Goal: Information Seeking & Learning: Learn about a topic

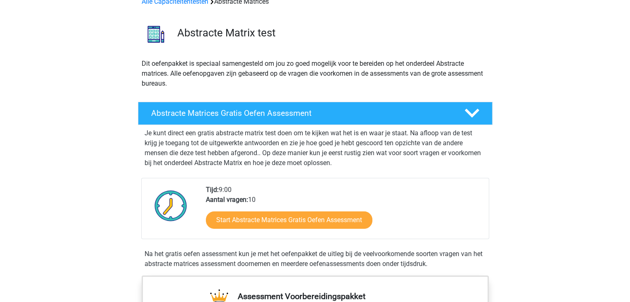
scroll to position [47, 0]
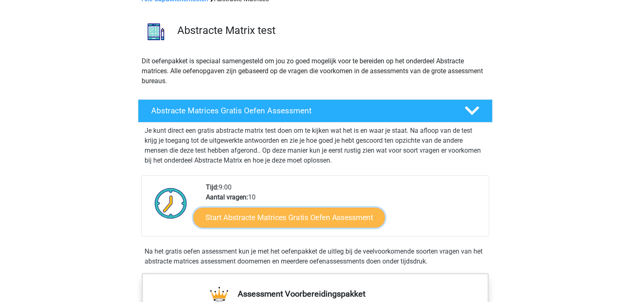
click at [299, 215] on link "Start Abstracte Matrices Gratis Oefen Assessment" at bounding box center [288, 217] width 191 height 20
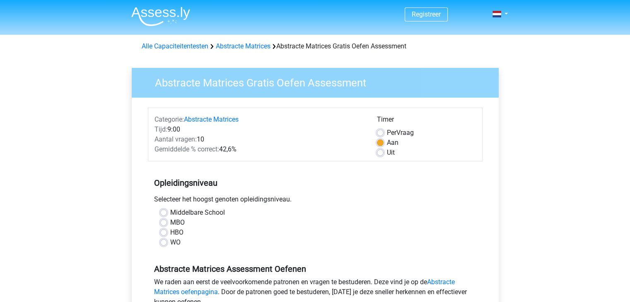
click at [387, 154] on label "Uit" at bounding box center [391, 153] width 8 height 10
click at [381, 154] on input "Uit" at bounding box center [380, 152] width 7 height 8
radio input "true"
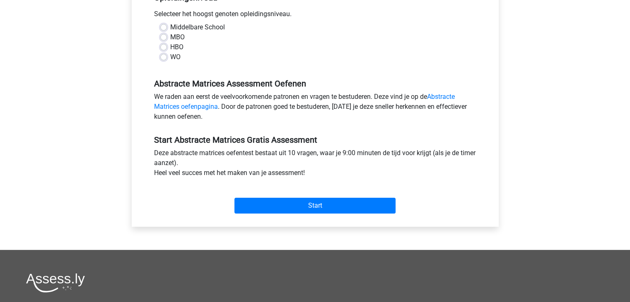
scroll to position [185, 0]
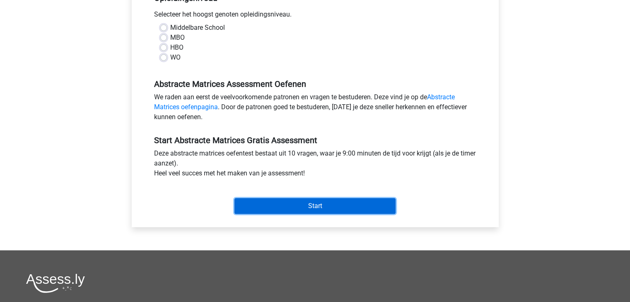
click at [334, 203] on input "Start" at bounding box center [314, 206] width 161 height 16
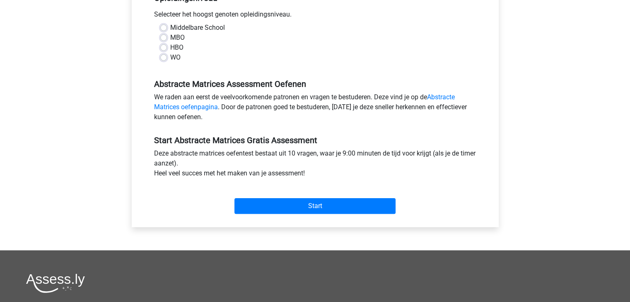
click at [260, 40] on div "MBO" at bounding box center [315, 38] width 310 height 10
click at [165, 32] on div "Middelbare School" at bounding box center [315, 28] width 310 height 10
click at [170, 46] on label "HBO" at bounding box center [176, 48] width 13 height 10
click at [163, 46] on input "HBO" at bounding box center [163, 47] width 7 height 8
radio input "true"
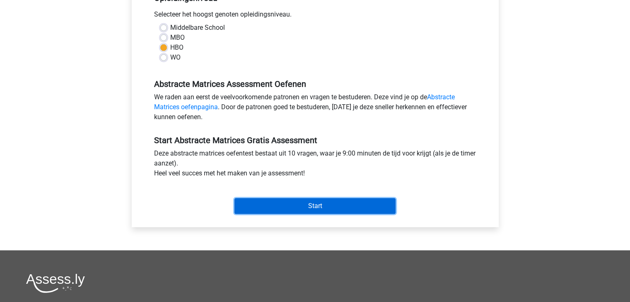
click at [267, 203] on input "Start" at bounding box center [314, 206] width 161 height 16
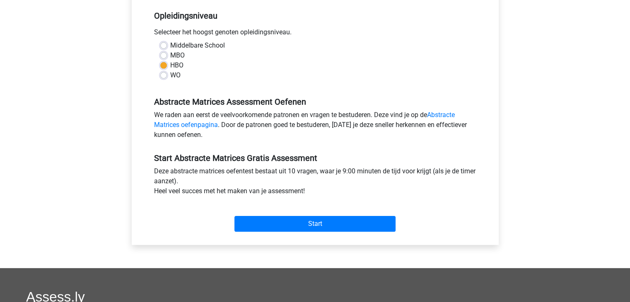
scroll to position [173, 0]
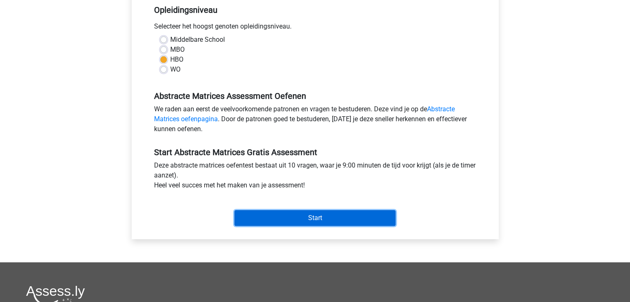
click at [276, 213] on input "Start" at bounding box center [314, 218] width 161 height 16
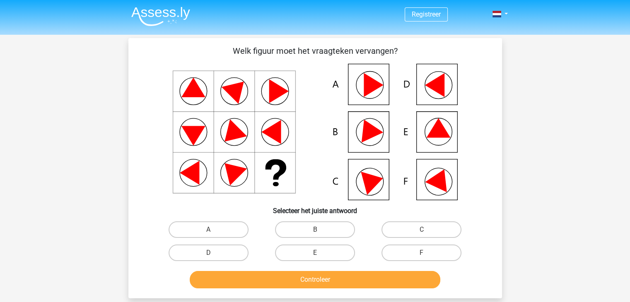
scroll to position [3, 0]
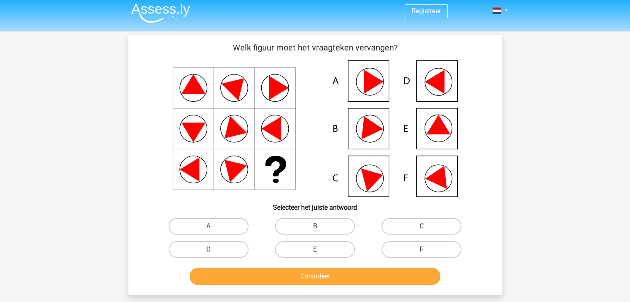
click at [418, 250] on label "F" at bounding box center [421, 249] width 80 height 17
click at [421, 250] on input "F" at bounding box center [423, 252] width 5 height 5
radio input "true"
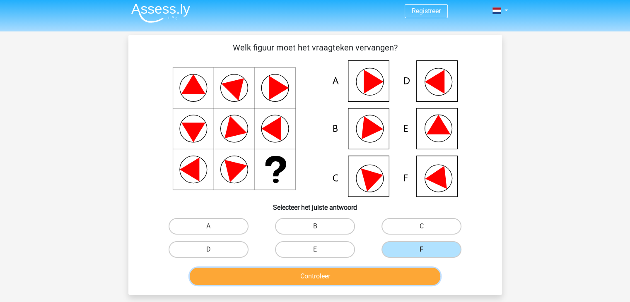
click at [355, 273] on button "Controleer" at bounding box center [315, 276] width 250 height 17
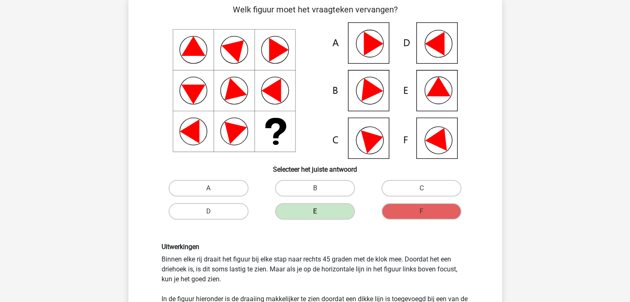
scroll to position [26, 0]
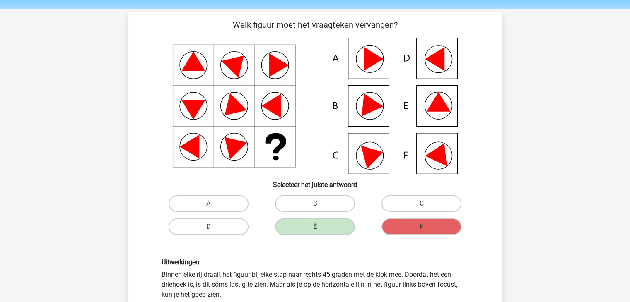
click at [297, 227] on label "E" at bounding box center [315, 227] width 80 height 17
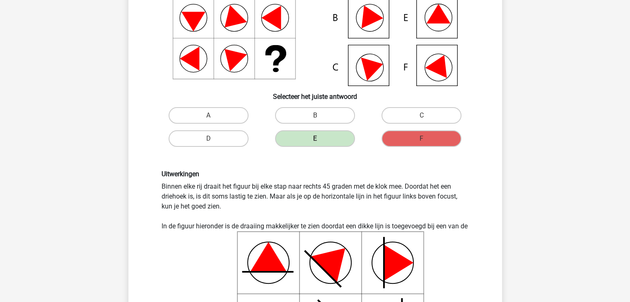
scroll to position [45, 0]
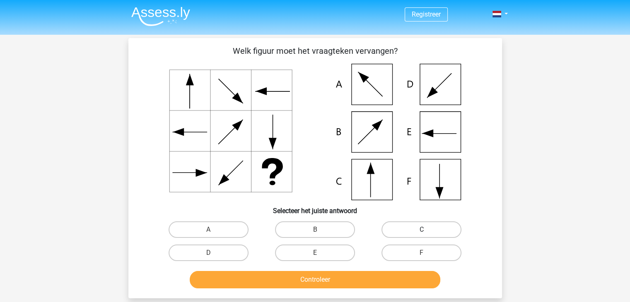
click at [410, 226] on label "C" at bounding box center [421, 229] width 80 height 17
click at [421, 230] on input "C" at bounding box center [423, 232] width 5 height 5
radio input "true"
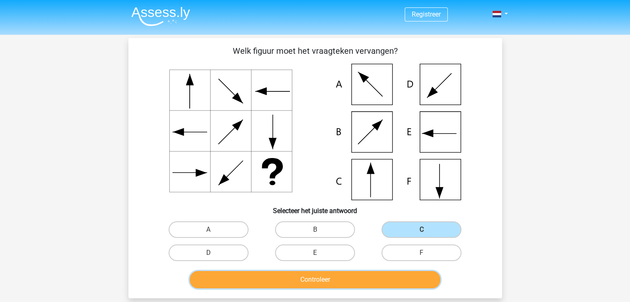
click at [331, 281] on button "Controleer" at bounding box center [315, 279] width 250 height 17
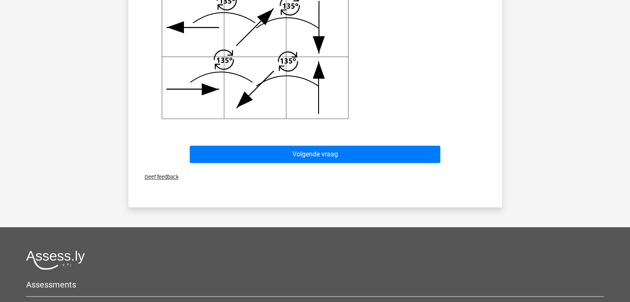
scroll to position [404, 0]
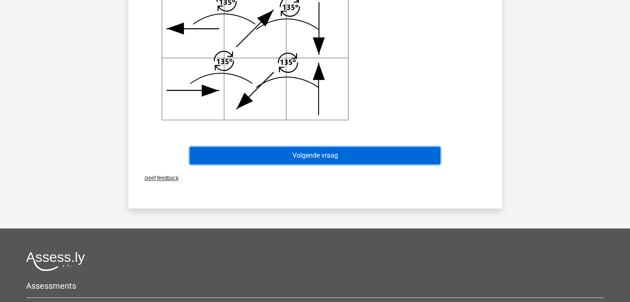
click at [275, 160] on button "Volgende vraag" at bounding box center [315, 155] width 250 height 17
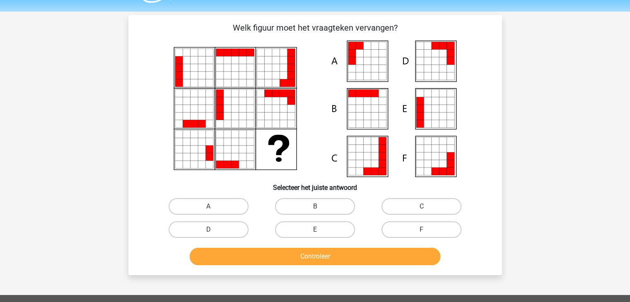
scroll to position [21, 0]
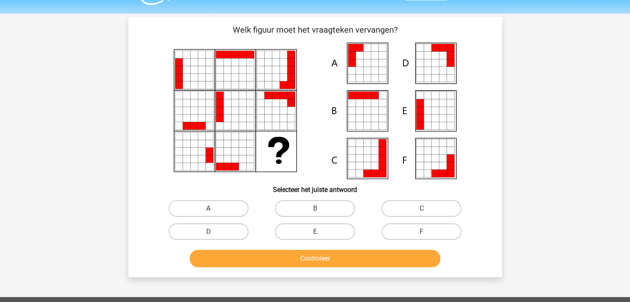
click at [193, 216] on label "A" at bounding box center [208, 208] width 80 height 17
click at [208, 214] on input "A" at bounding box center [210, 211] width 5 height 5
radio input "true"
click at [266, 268] on div "Controleer" at bounding box center [315, 260] width 320 height 21
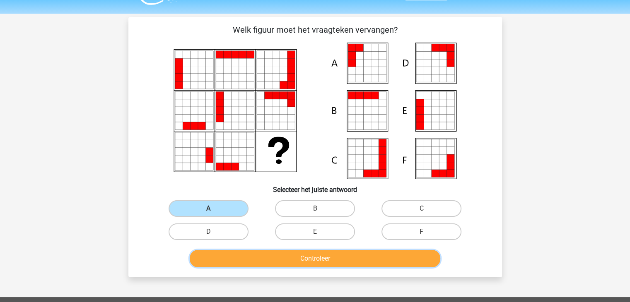
click at [260, 262] on button "Controleer" at bounding box center [315, 258] width 250 height 17
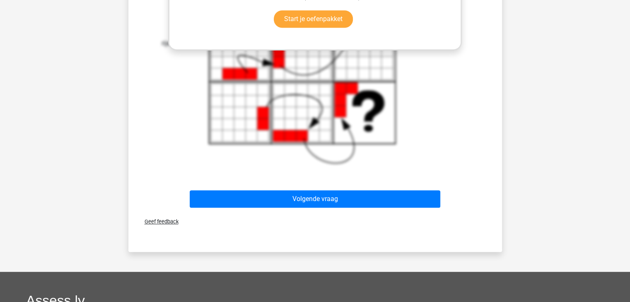
scroll to position [431, 0]
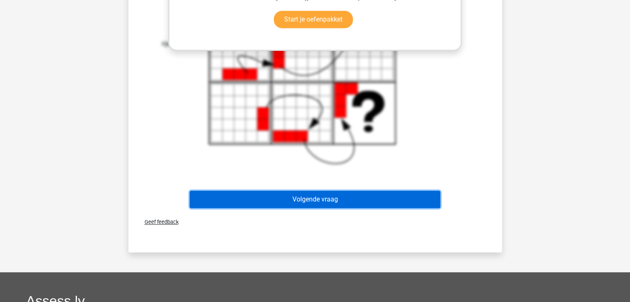
click at [253, 202] on button "Volgende vraag" at bounding box center [315, 199] width 250 height 17
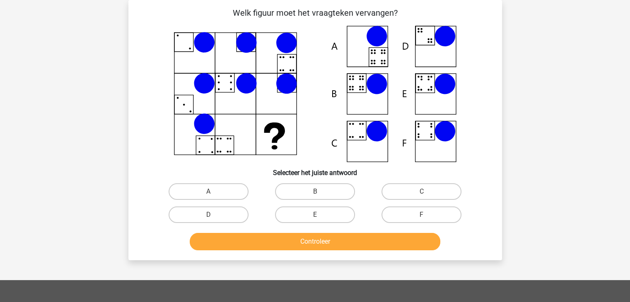
scroll to position [6, 0]
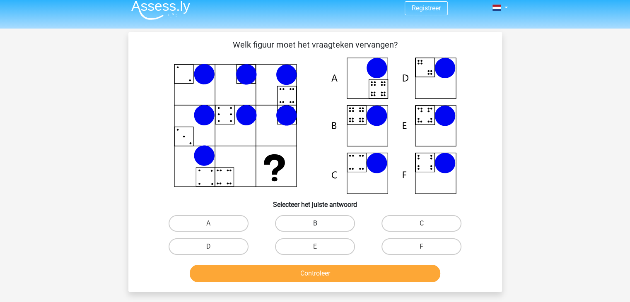
click at [325, 226] on label "B" at bounding box center [315, 223] width 80 height 17
click at [320, 226] on input "B" at bounding box center [317, 225] width 5 height 5
radio input "true"
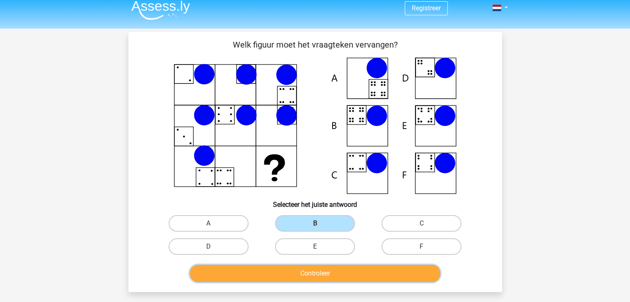
click at [324, 276] on button "Controleer" at bounding box center [315, 273] width 250 height 17
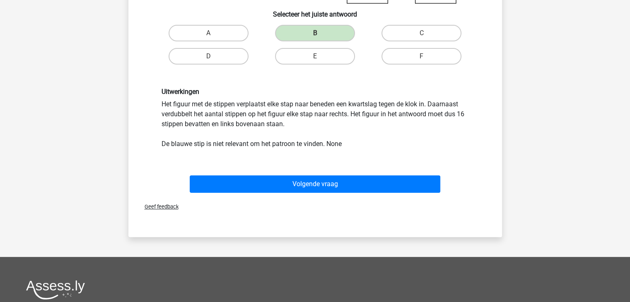
scroll to position [200, 0]
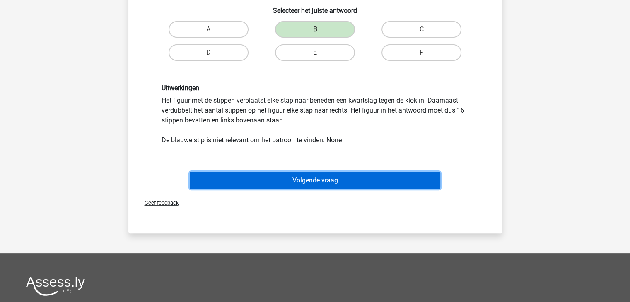
click at [276, 184] on button "Volgende vraag" at bounding box center [315, 180] width 250 height 17
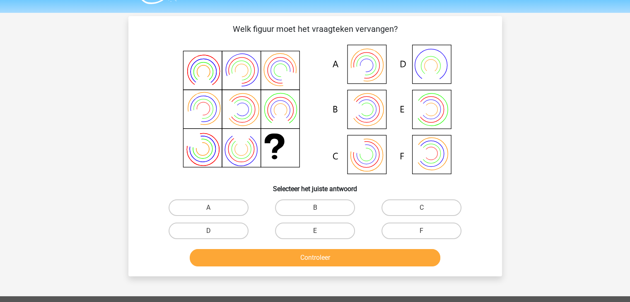
scroll to position [22, 0]
click at [190, 204] on label "A" at bounding box center [208, 208] width 80 height 17
click at [208, 208] on input "A" at bounding box center [210, 210] width 5 height 5
radio input "true"
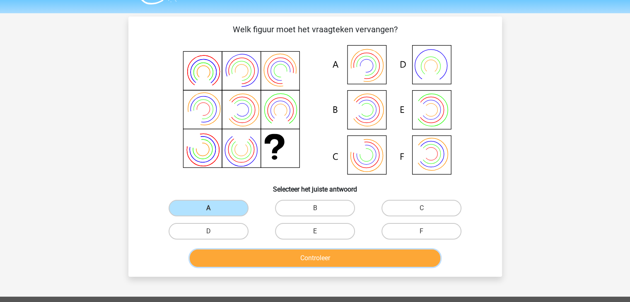
click at [254, 254] on button "Controleer" at bounding box center [315, 258] width 250 height 17
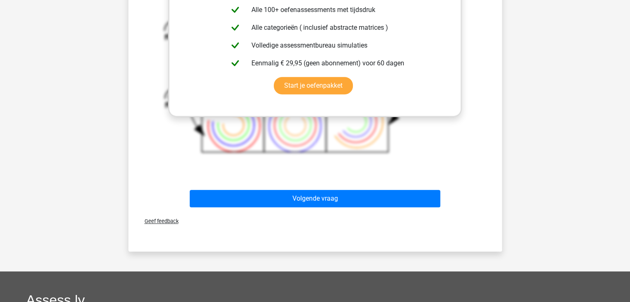
scroll to position [365, 0]
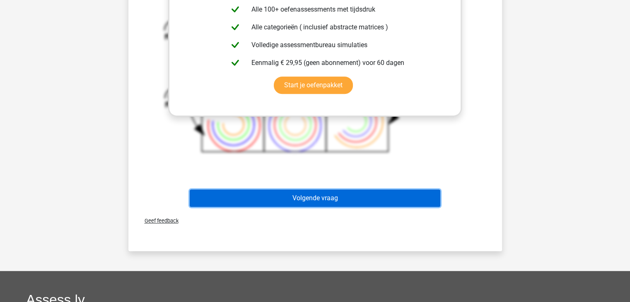
click at [218, 199] on button "Volgende vraag" at bounding box center [315, 198] width 250 height 17
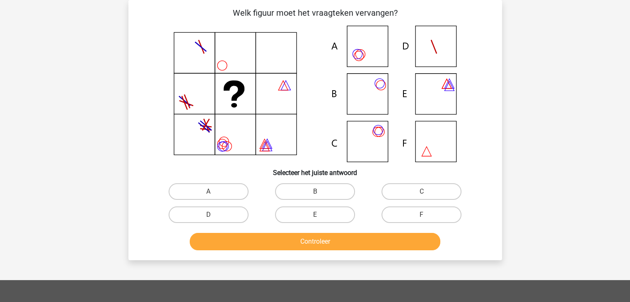
scroll to position [0, 0]
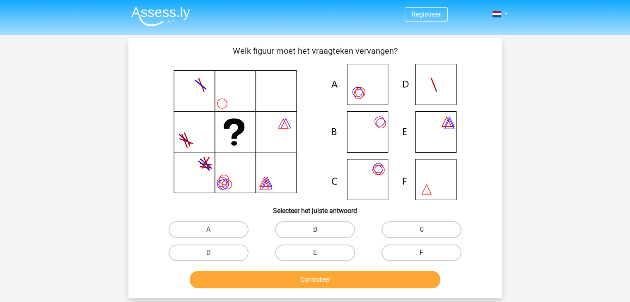
click at [425, 233] on input "C" at bounding box center [423, 232] width 5 height 5
radio input "true"
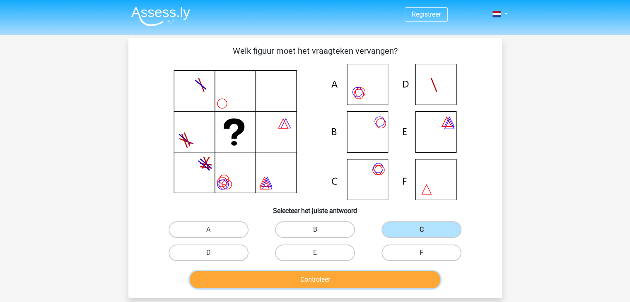
click at [337, 279] on button "Controleer" at bounding box center [315, 279] width 250 height 17
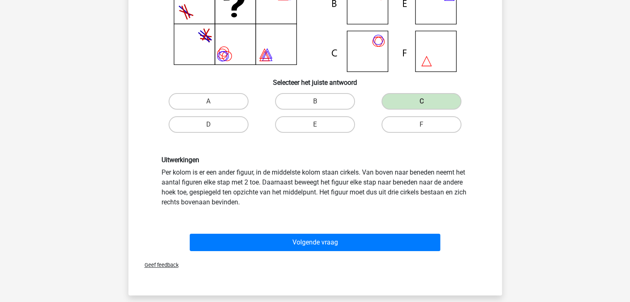
scroll to position [130, 0]
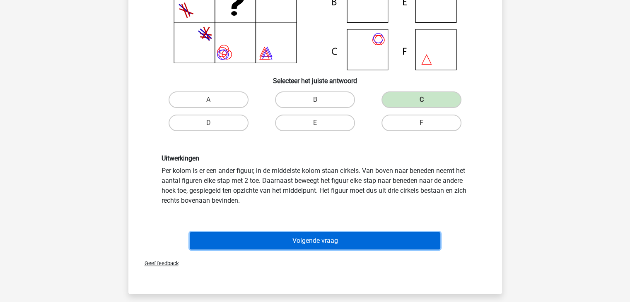
click at [230, 242] on button "Volgende vraag" at bounding box center [315, 240] width 250 height 17
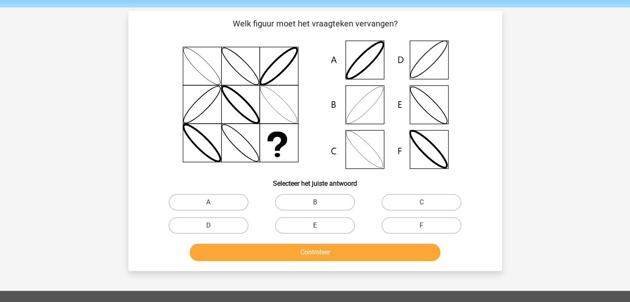
scroll to position [27, 0]
click at [298, 199] on label "B" at bounding box center [315, 203] width 80 height 17
click at [315, 203] on input "B" at bounding box center [317, 205] width 5 height 5
radio input "true"
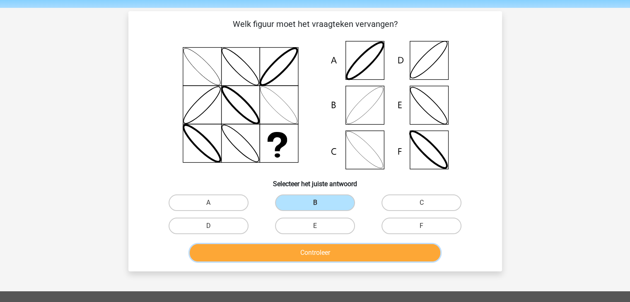
click at [282, 253] on button "Controleer" at bounding box center [315, 252] width 250 height 17
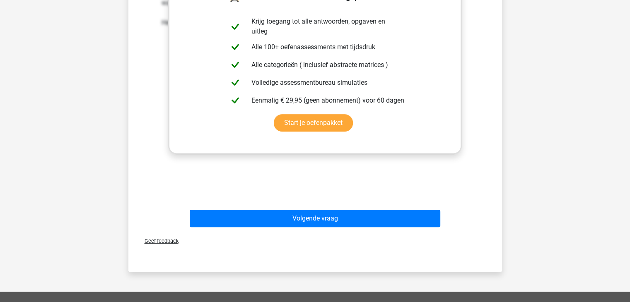
scroll to position [328, 0]
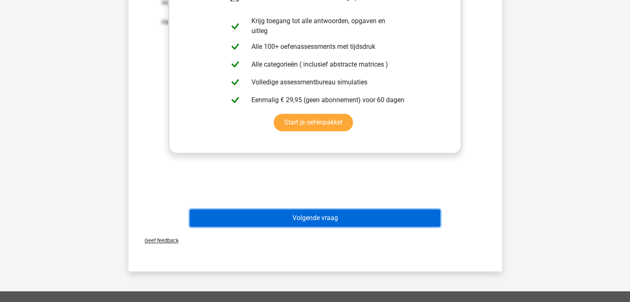
click at [283, 217] on button "Volgende vraag" at bounding box center [315, 217] width 250 height 17
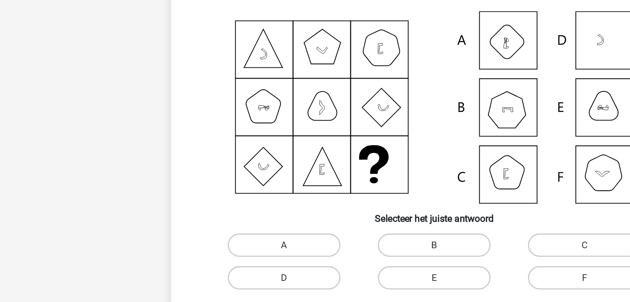
scroll to position [19, 0]
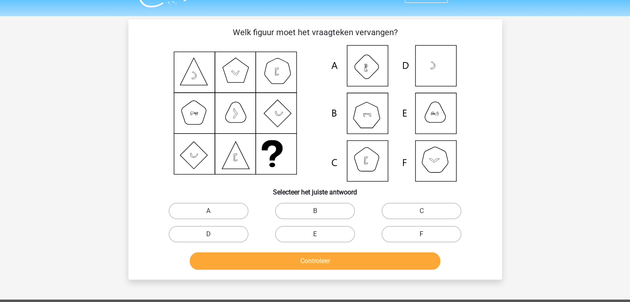
click at [439, 234] on label "F" at bounding box center [421, 234] width 80 height 17
click at [427, 234] on input "F" at bounding box center [423, 236] width 5 height 5
radio input "true"
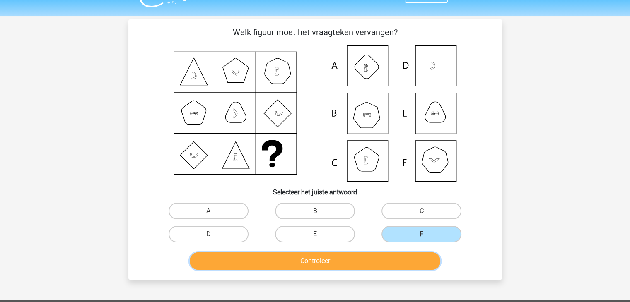
click at [350, 260] on button "Controleer" at bounding box center [315, 260] width 250 height 17
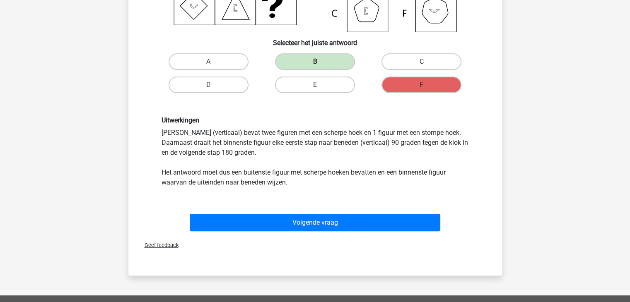
scroll to position [175, 0]
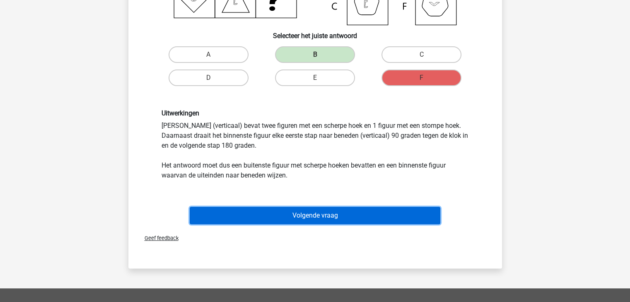
click at [214, 207] on button "Volgende vraag" at bounding box center [315, 215] width 250 height 17
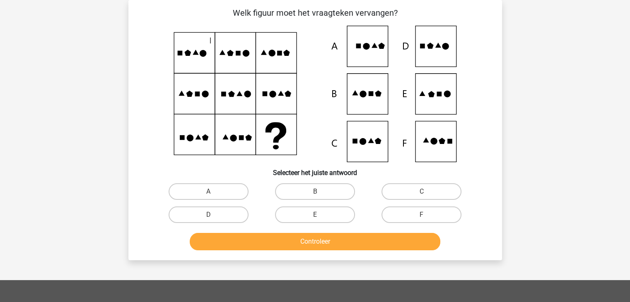
scroll to position [32, 0]
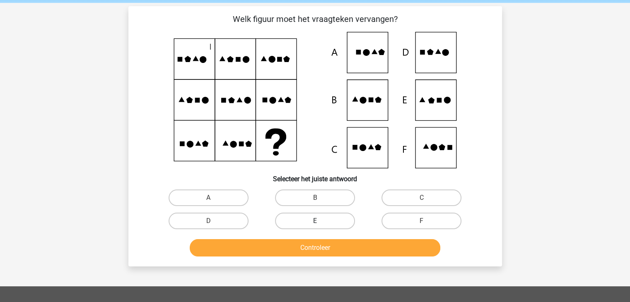
click at [305, 222] on label "E" at bounding box center [315, 221] width 80 height 17
click at [315, 222] on input "E" at bounding box center [317, 223] width 5 height 5
radio input "true"
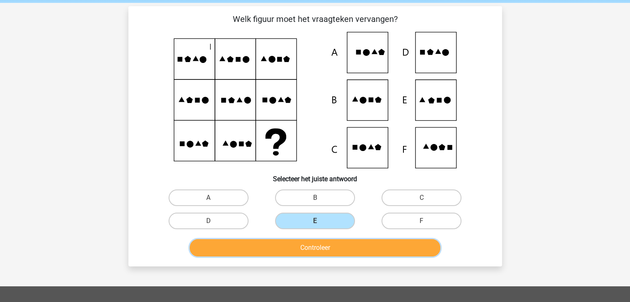
click at [290, 250] on button "Controleer" at bounding box center [315, 247] width 250 height 17
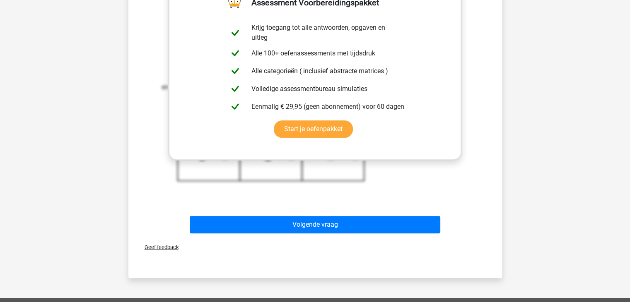
scroll to position [322, 0]
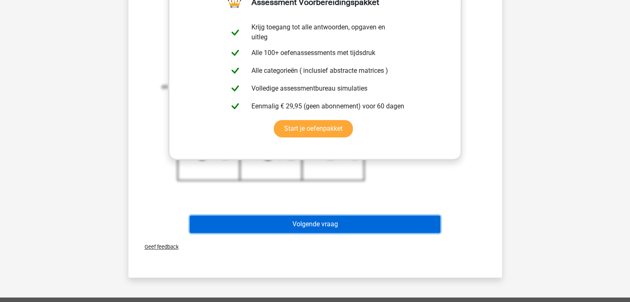
click at [266, 224] on button "Volgende vraag" at bounding box center [315, 224] width 250 height 17
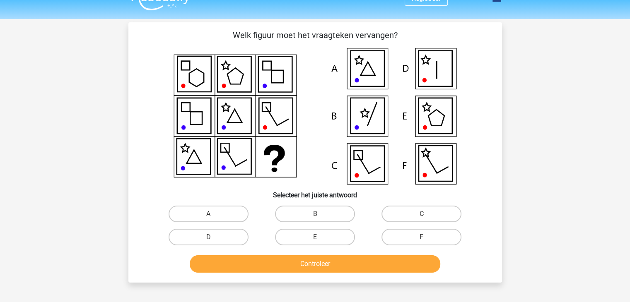
scroll to position [15, 0]
click at [203, 237] on label "D" at bounding box center [208, 237] width 80 height 17
click at [208, 238] on input "D" at bounding box center [210, 240] width 5 height 5
radio input "true"
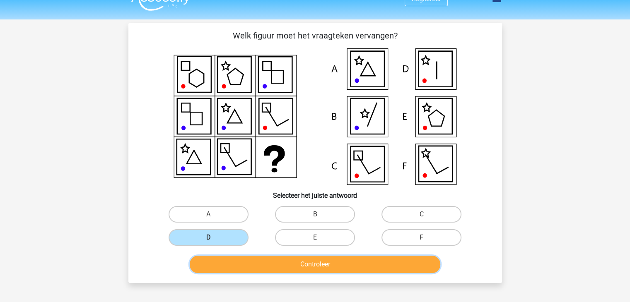
click at [232, 257] on button "Controleer" at bounding box center [315, 264] width 250 height 17
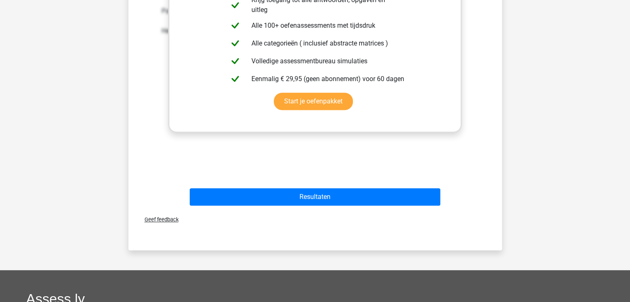
scroll to position [362, 0]
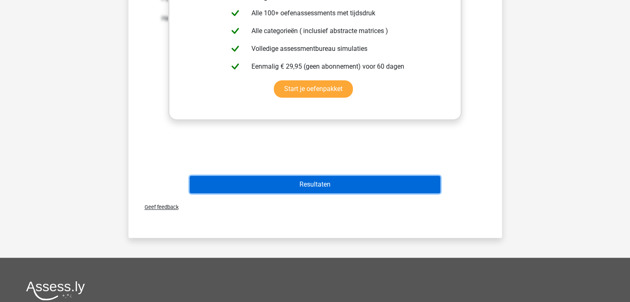
click at [223, 187] on button "Resultaten" at bounding box center [315, 184] width 250 height 17
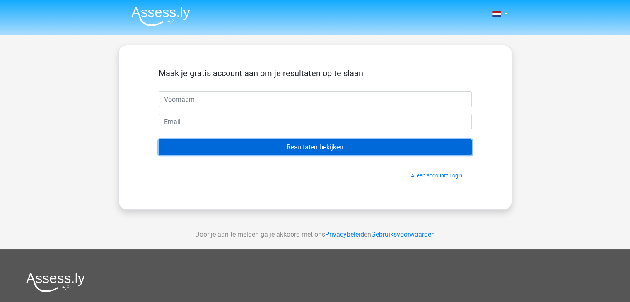
click at [342, 149] on input "Resultaten bekijken" at bounding box center [315, 147] width 313 height 16
